Goal: Task Accomplishment & Management: Manage account settings

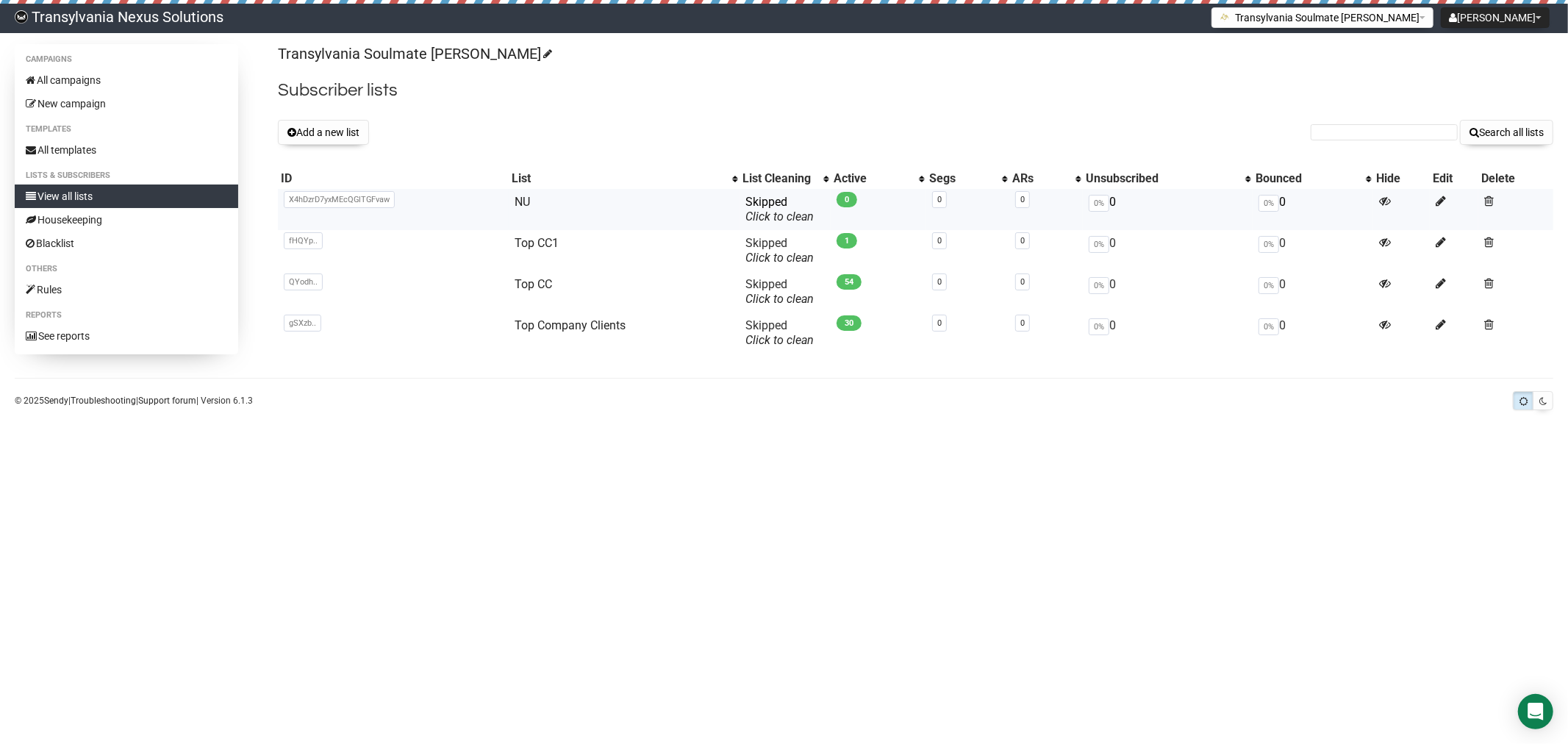
click at [290, 205] on span "X4hDzrD7yxMEcQGlTGFvaw" at bounding box center [339, 199] width 111 height 17
click at [328, 194] on span "X4hDzrD7yxMEcQGlTGFvaw" at bounding box center [339, 199] width 111 height 17
click at [509, 210] on td "NU" at bounding box center [624, 209] width 231 height 41
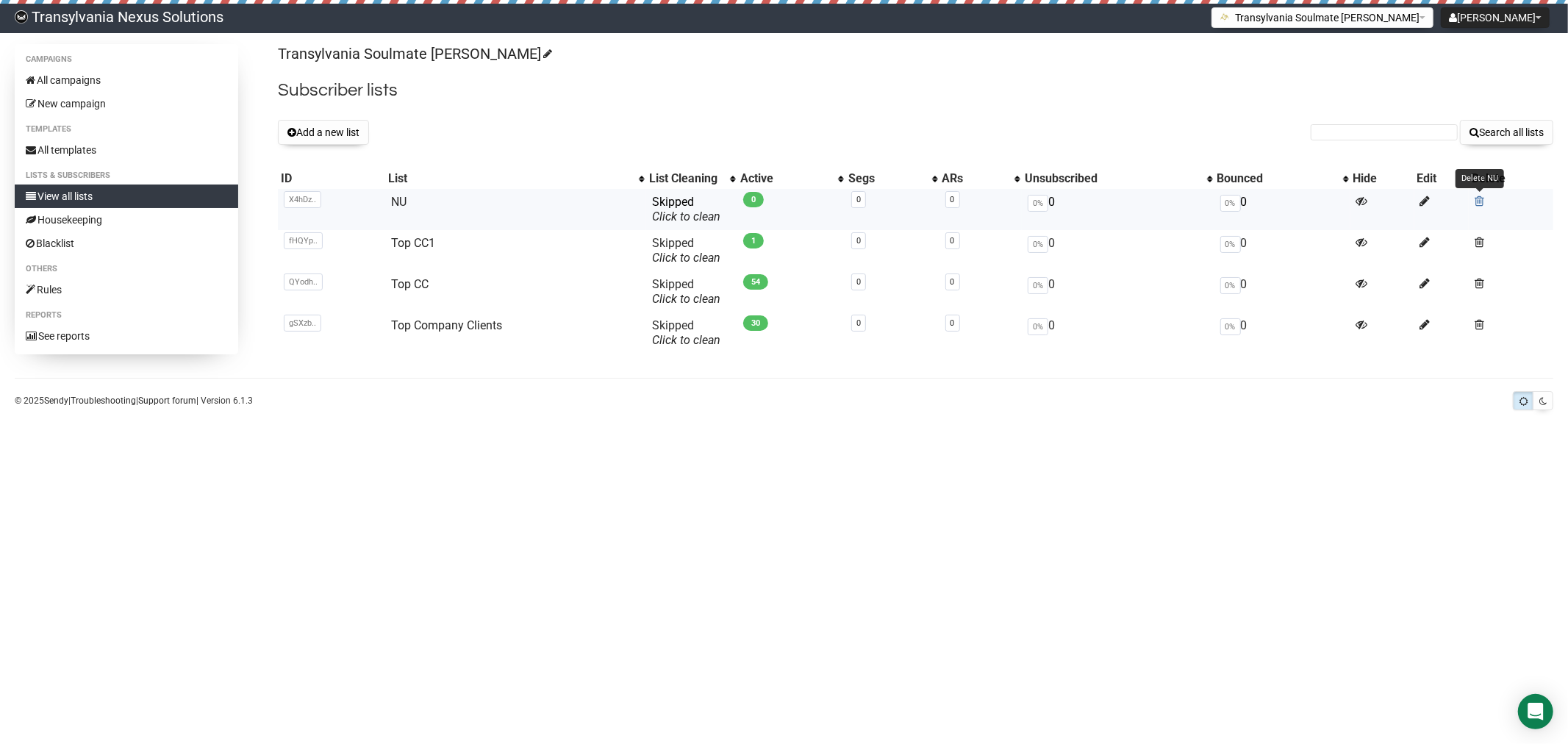
click at [1481, 200] on span at bounding box center [1479, 201] width 10 height 12
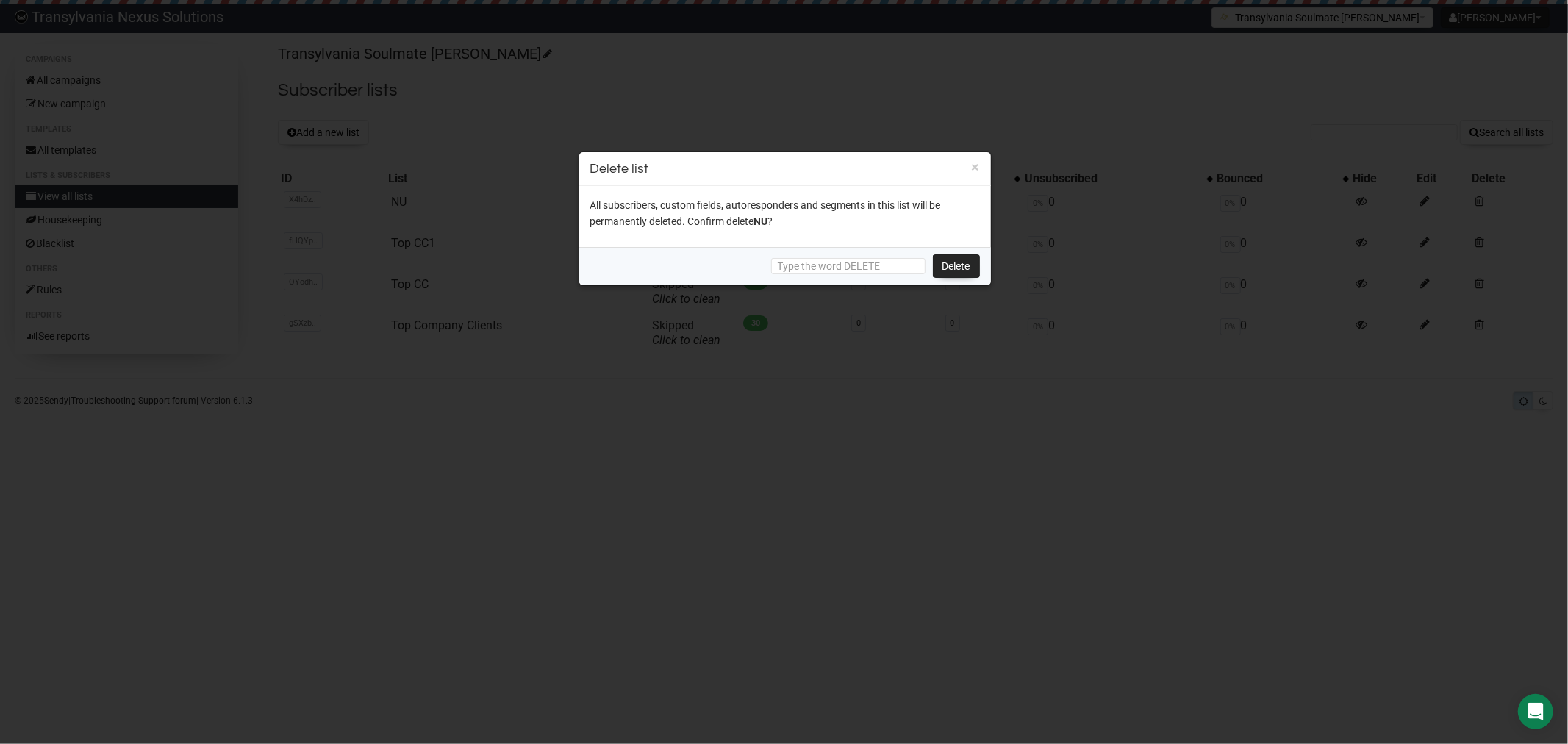
click at [946, 252] on div "Delete" at bounding box center [785, 265] width 411 height 38
click at [949, 263] on link "Delete" at bounding box center [957, 265] width 47 height 24
click at [964, 272] on link "Delete" at bounding box center [957, 265] width 47 height 24
drag, startPoint x: 976, startPoint y: 164, endPoint x: 969, endPoint y: 164, distance: 7.0
click at [975, 164] on button "×" at bounding box center [976, 166] width 8 height 13
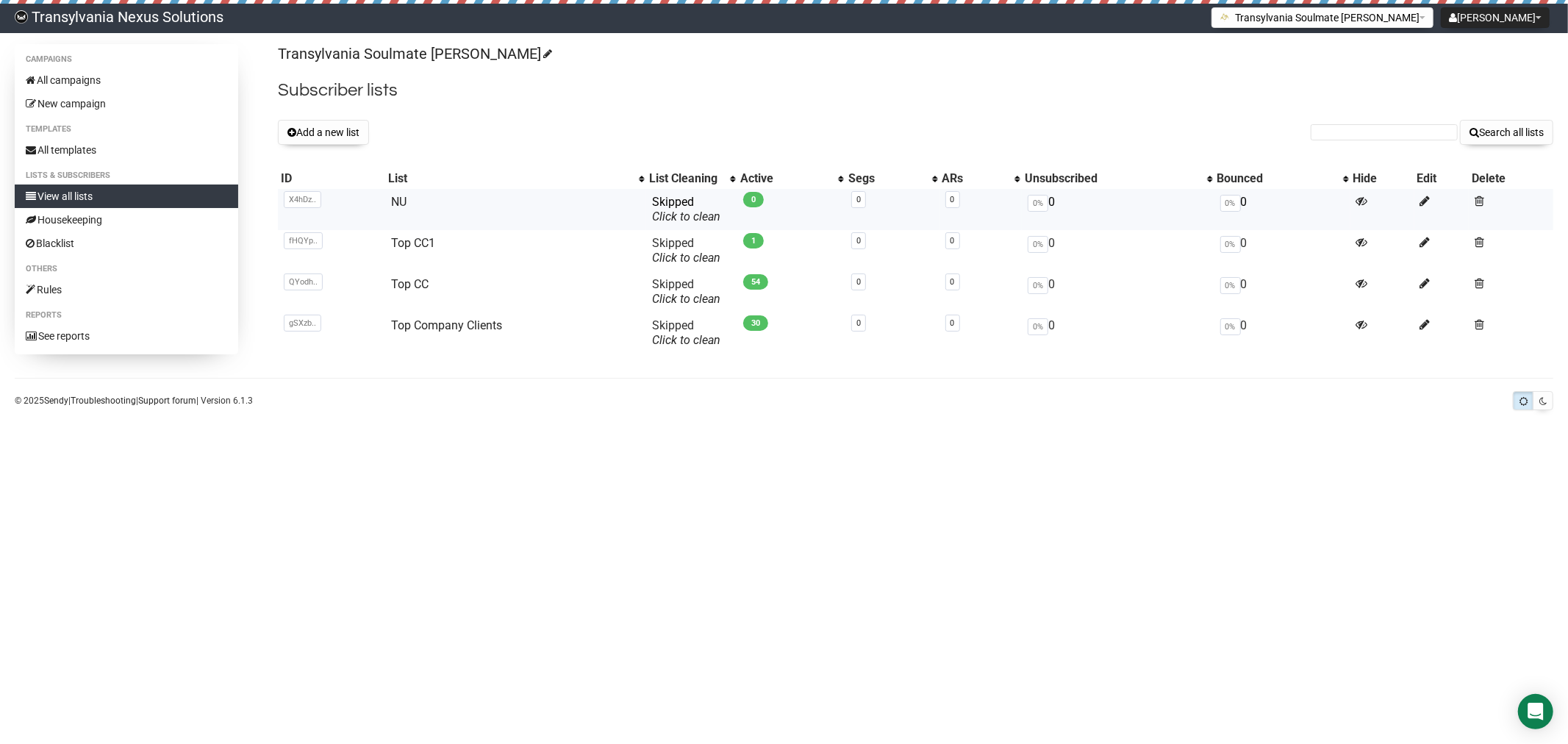
click at [1473, 203] on td at bounding box center [1511, 209] width 84 height 41
click at [1476, 206] on span at bounding box center [1479, 201] width 10 height 12
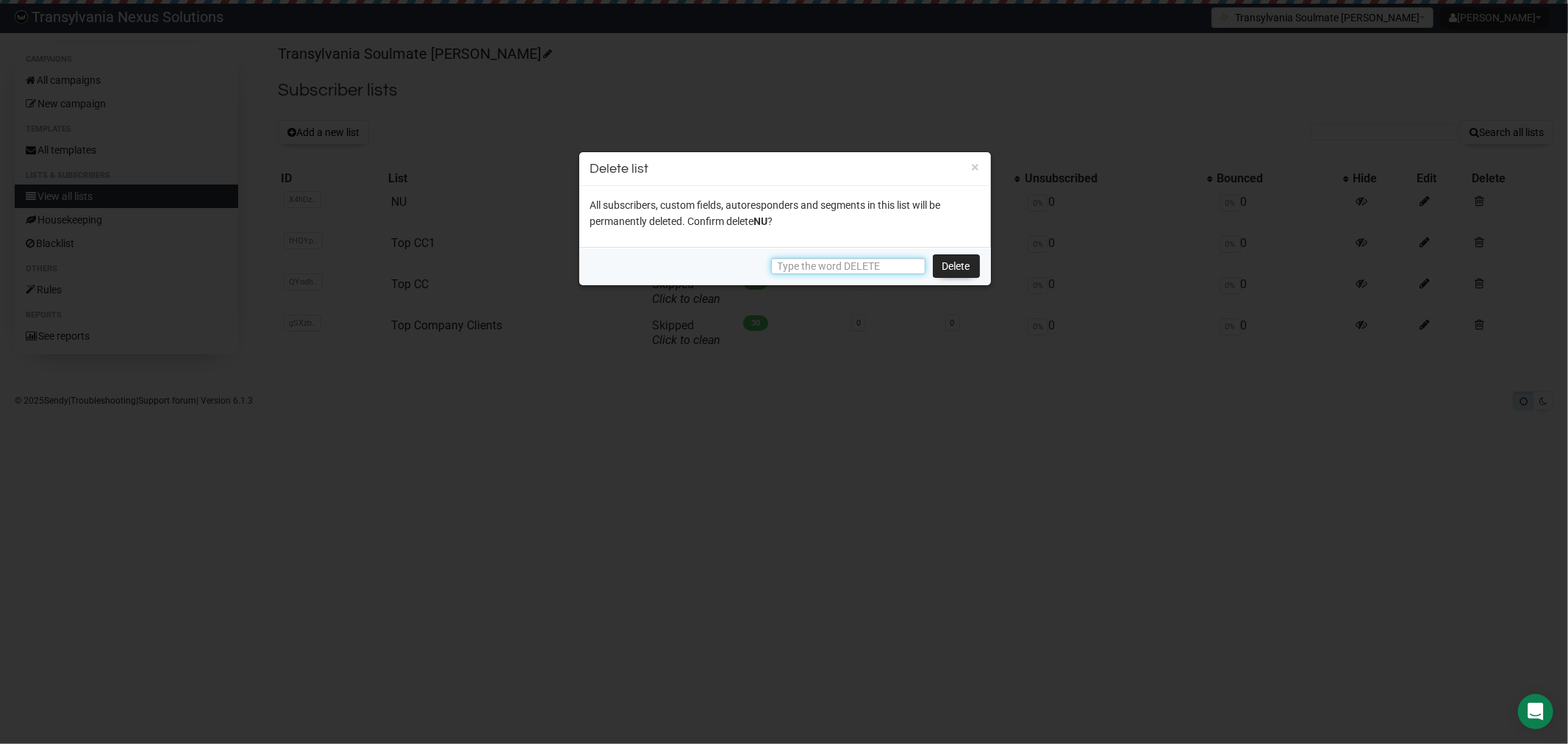
click at [820, 267] on input "text" at bounding box center [848, 266] width 155 height 16
type input "delete"
click at [945, 263] on link "Delete" at bounding box center [957, 265] width 47 height 24
drag, startPoint x: 835, startPoint y: 263, endPoint x: 650, endPoint y: 264, distance: 185.0
click at [650, 264] on div "delete Delete" at bounding box center [785, 265] width 411 height 38
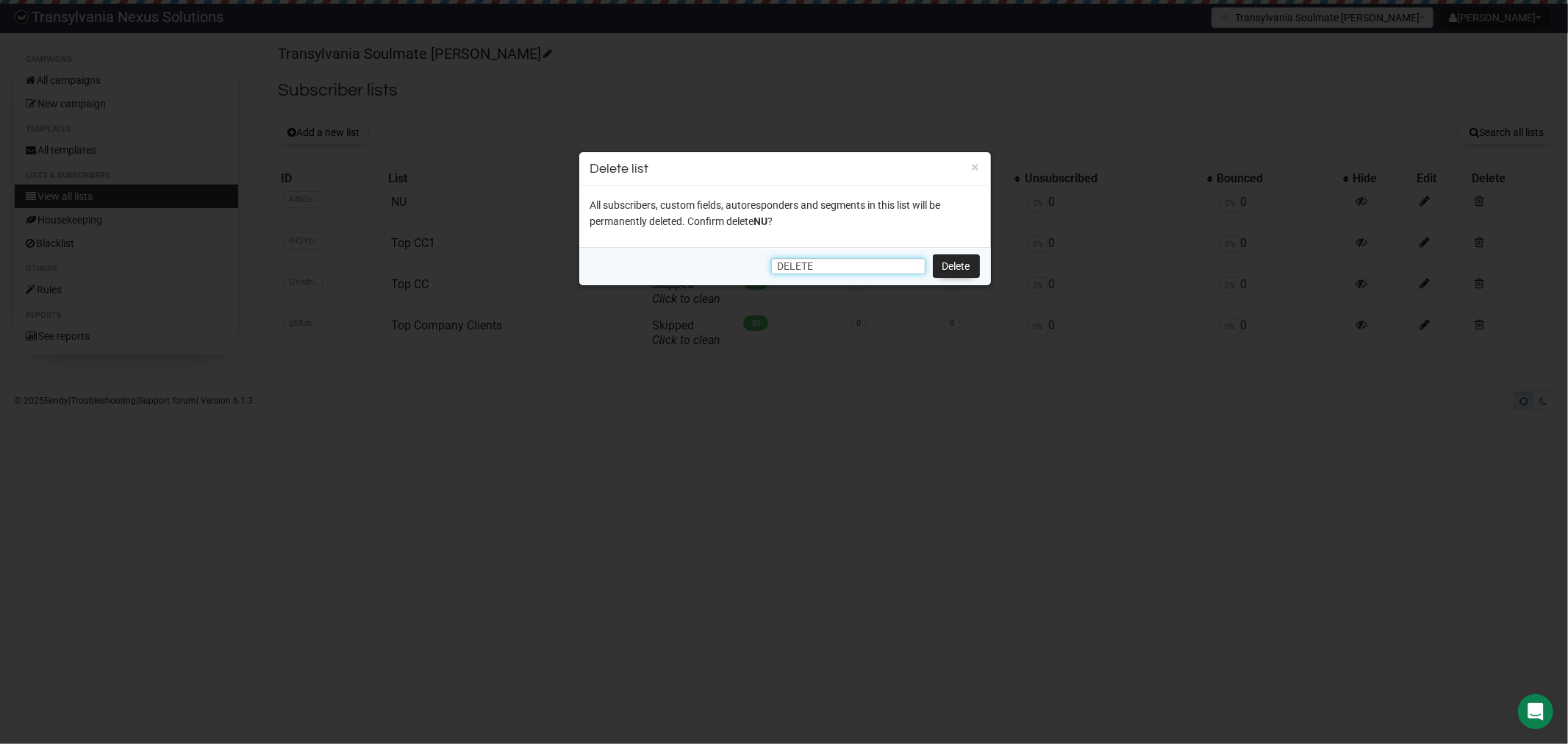
type input "DELETE"
click at [959, 262] on link "Delete" at bounding box center [957, 265] width 47 height 24
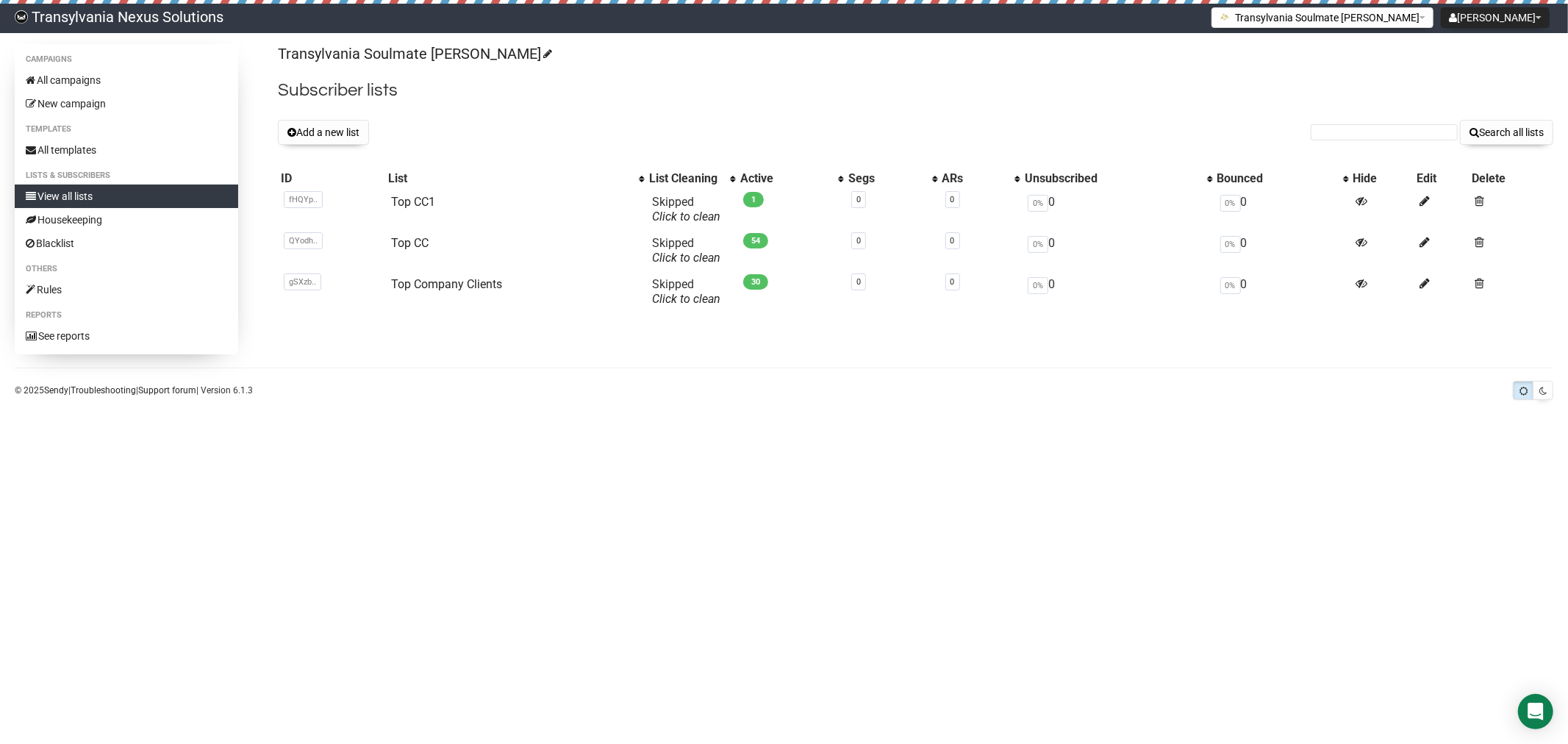
drag, startPoint x: 312, startPoint y: 127, endPoint x: 293, endPoint y: 111, distance: 24.8
click at [312, 127] on button "Add a new list" at bounding box center [323, 132] width 91 height 25
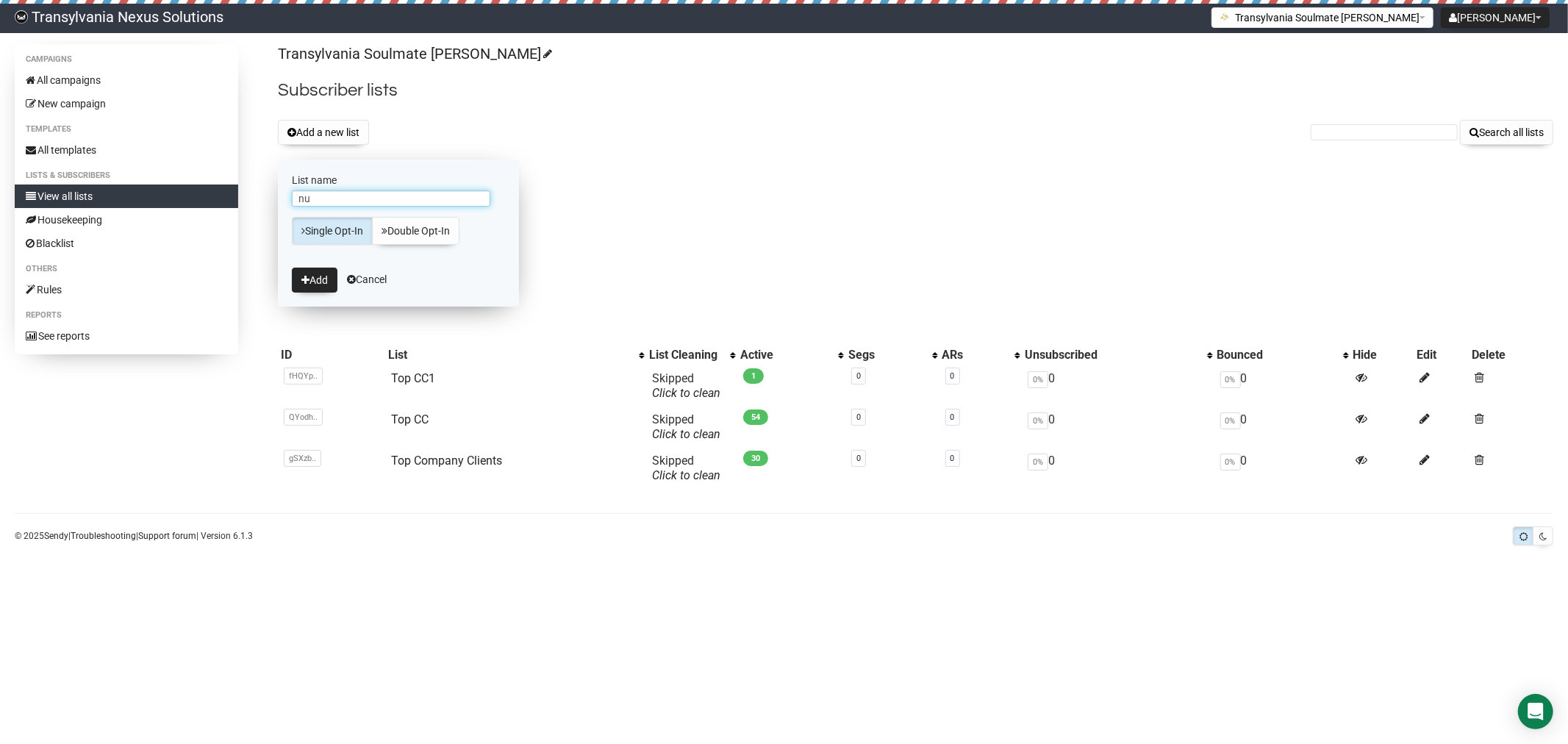
type input "n"
type input "NU1"
click at [302, 280] on icon "submit" at bounding box center [305, 280] width 8 height 11
